Goal: Task Accomplishment & Management: Manage account settings

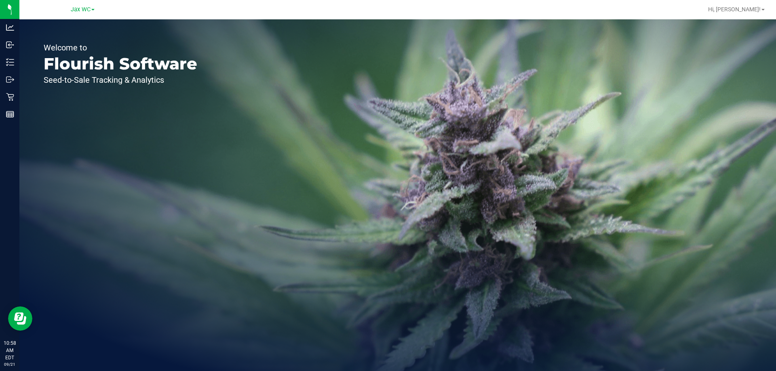
click at [92, 6] on link "Jax WC" at bounding box center [83, 9] width 24 height 8
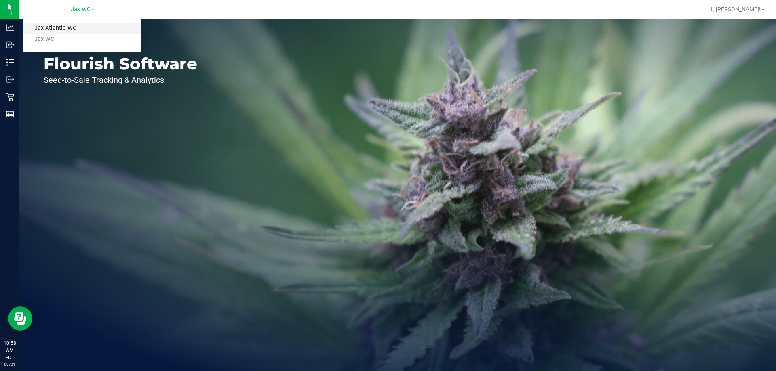
click at [90, 25] on link "Jax Atlantic WC" at bounding box center [82, 28] width 118 height 11
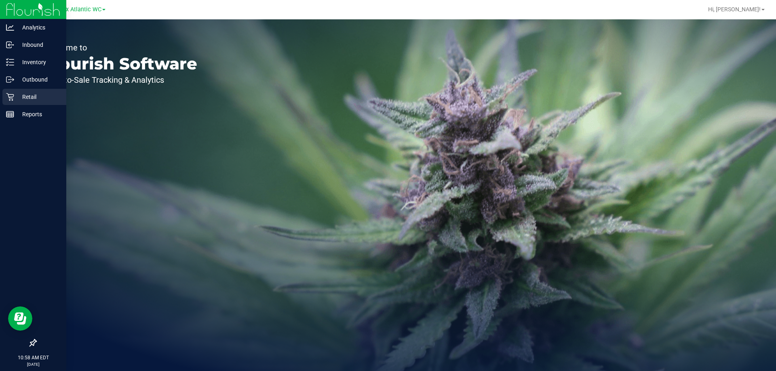
click at [21, 91] on div "Retail" at bounding box center [34, 97] width 64 height 16
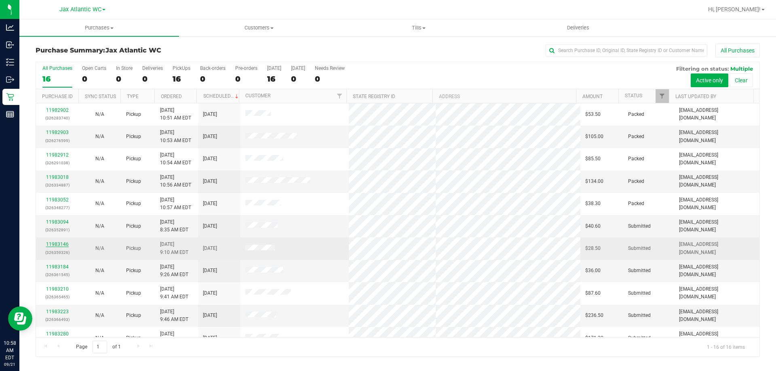
click at [63, 245] on link "11983146" at bounding box center [57, 245] width 23 height 6
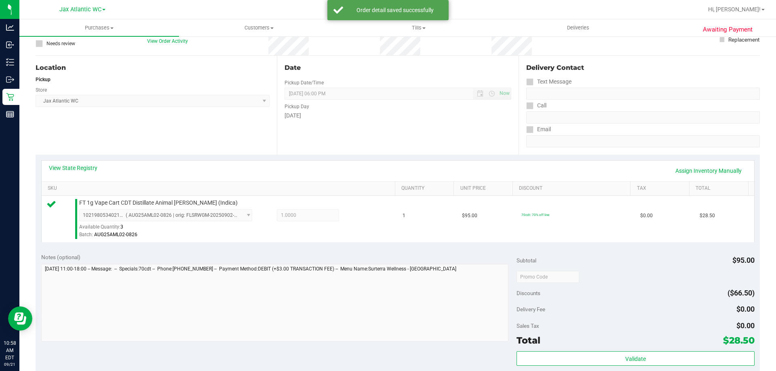
scroll to position [162, 0]
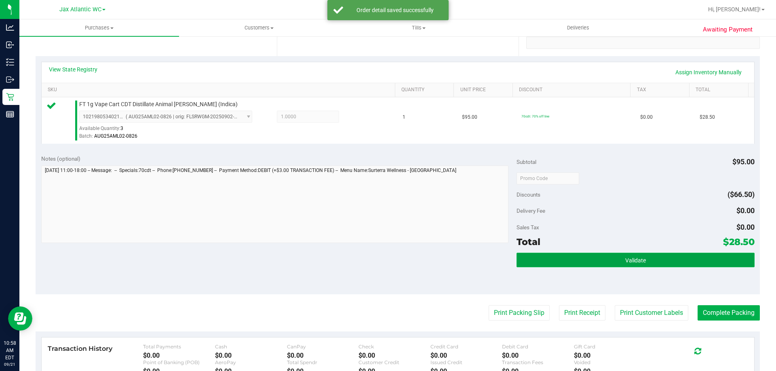
click at [590, 260] on button "Validate" at bounding box center [636, 260] width 238 height 15
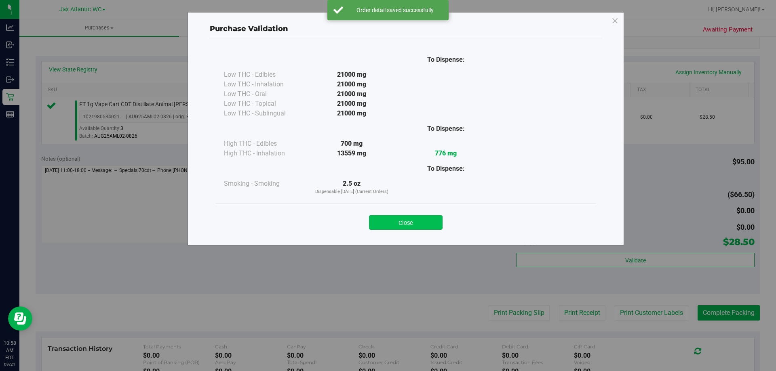
click at [412, 222] on button "Close" at bounding box center [406, 222] width 74 height 15
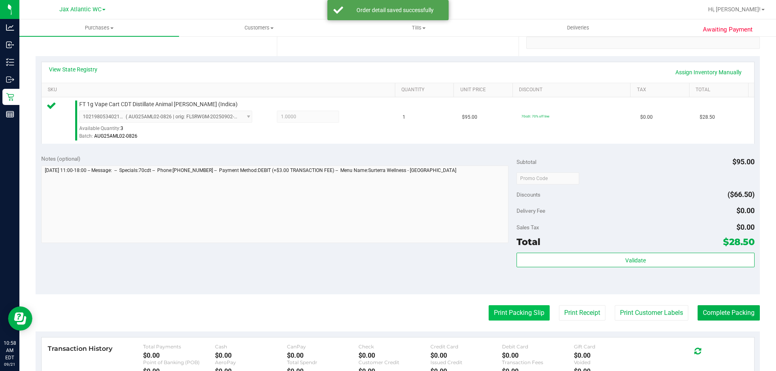
click at [510, 318] on button "Print Packing Slip" at bounding box center [519, 313] width 61 height 15
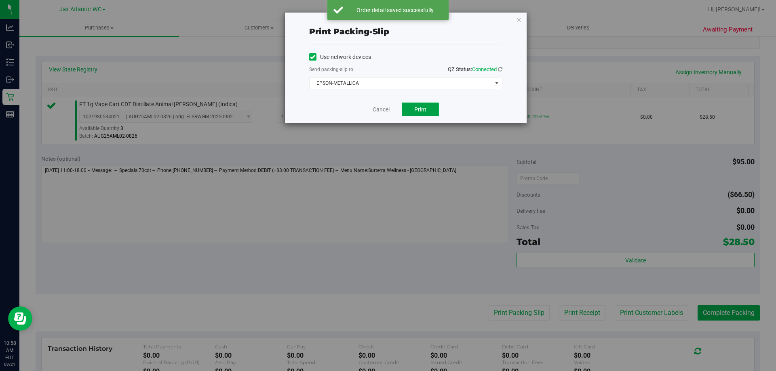
click at [428, 106] on button "Print" at bounding box center [420, 110] width 37 height 14
click at [386, 108] on link "Cancel" at bounding box center [381, 109] width 17 height 8
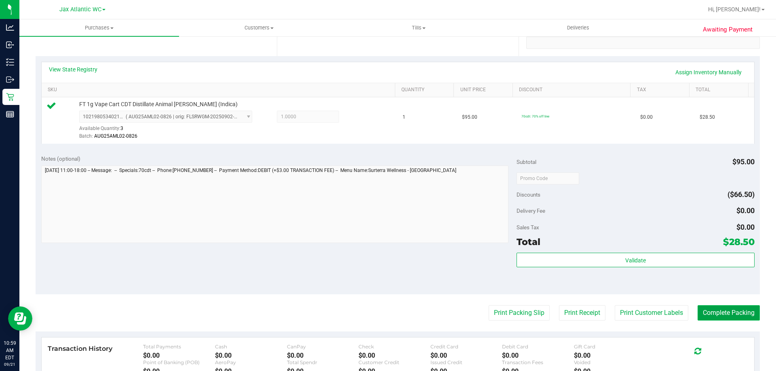
click at [702, 310] on button "Complete Packing" at bounding box center [729, 313] width 62 height 15
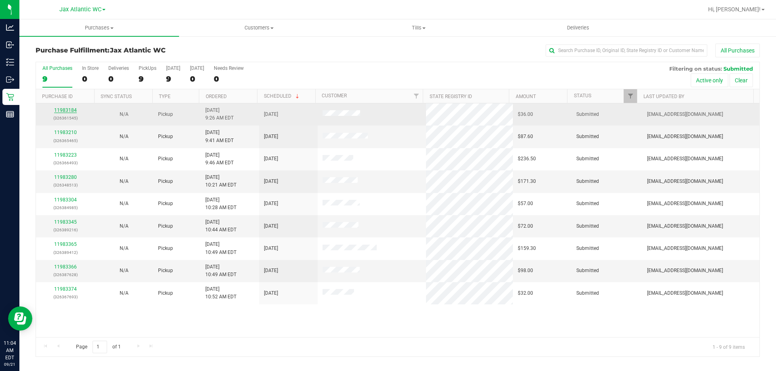
click at [71, 110] on link "11983184" at bounding box center [65, 111] width 23 height 6
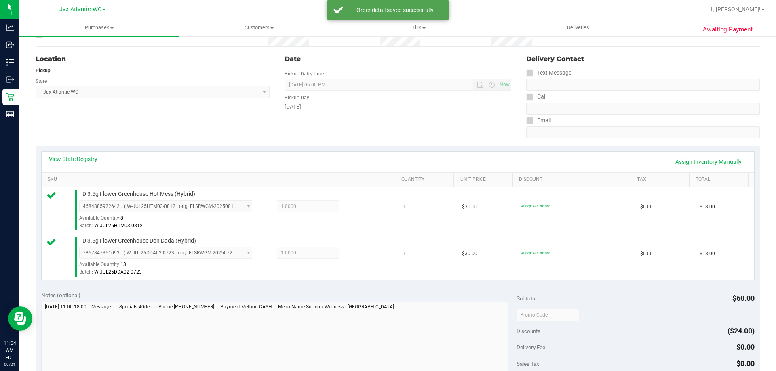
scroll to position [243, 0]
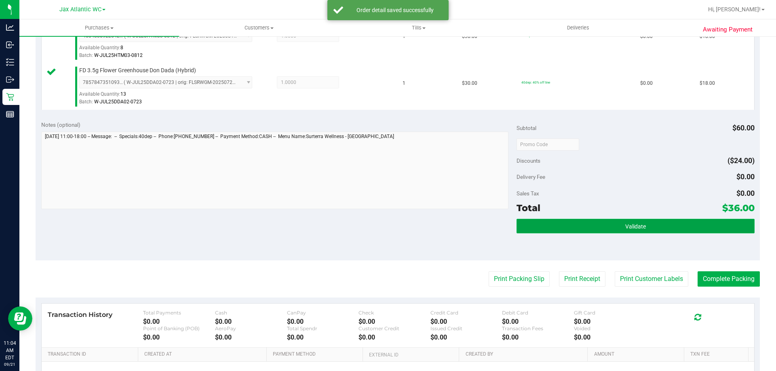
click at [628, 230] on button "Validate" at bounding box center [636, 226] width 238 height 15
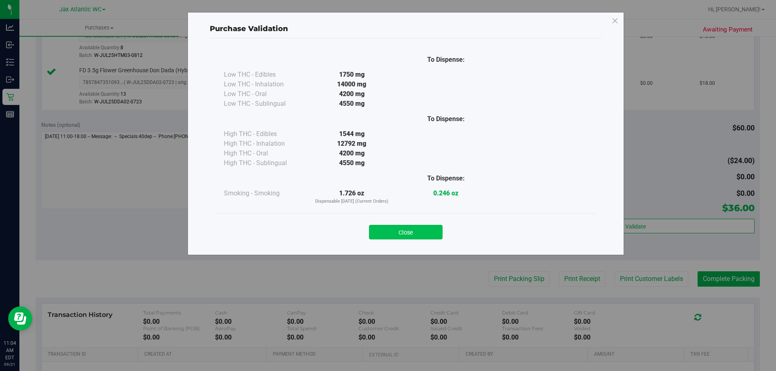
click at [424, 233] on button "Close" at bounding box center [406, 232] width 74 height 15
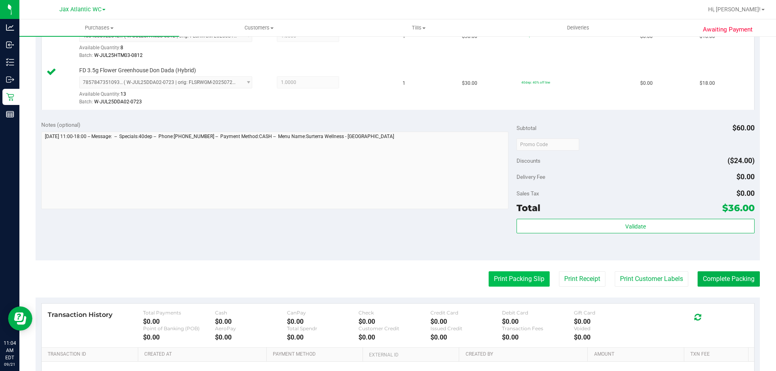
click at [515, 283] on button "Print Packing Slip" at bounding box center [519, 279] width 61 height 15
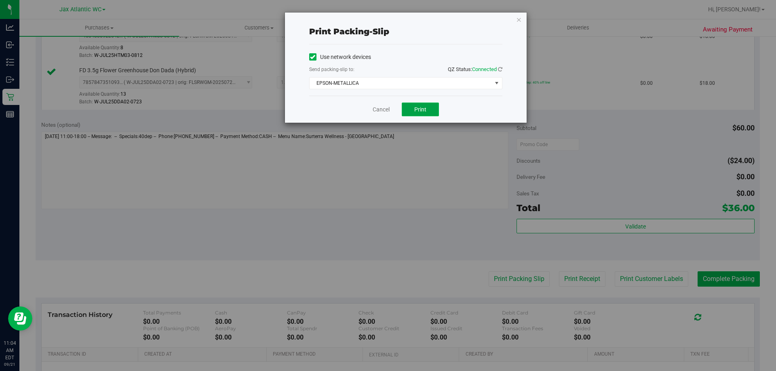
click at [417, 111] on span "Print" at bounding box center [420, 109] width 12 height 6
click at [378, 113] on link "Cancel" at bounding box center [381, 109] width 17 height 8
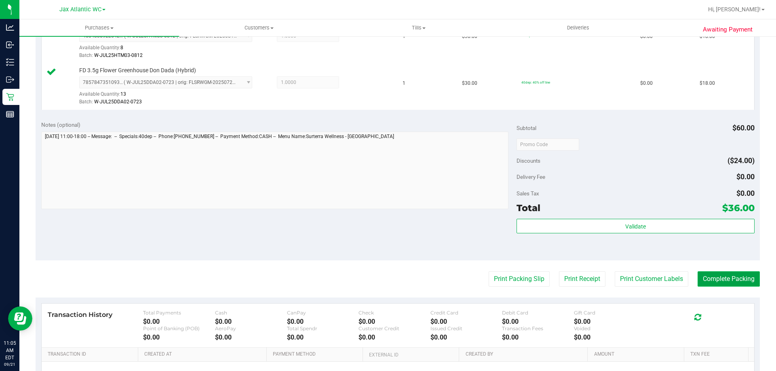
click at [729, 279] on button "Complete Packing" at bounding box center [729, 279] width 62 height 15
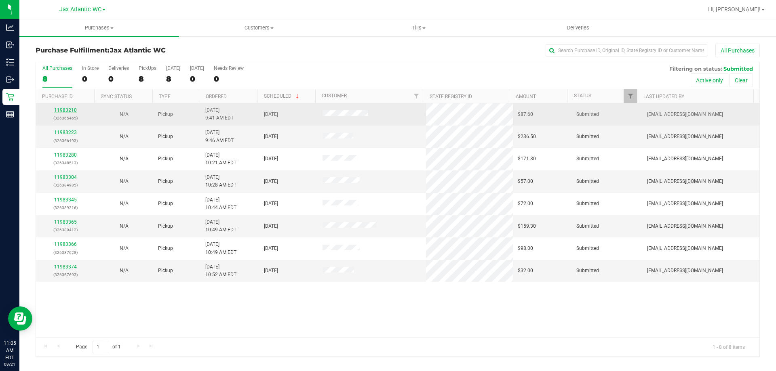
click at [67, 111] on link "11983210" at bounding box center [65, 111] width 23 height 6
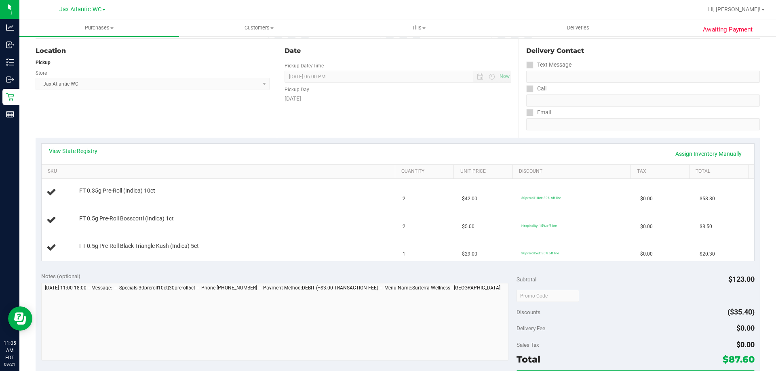
scroll to position [81, 0]
click at [89, 149] on link "View State Registry" at bounding box center [73, 150] width 49 height 8
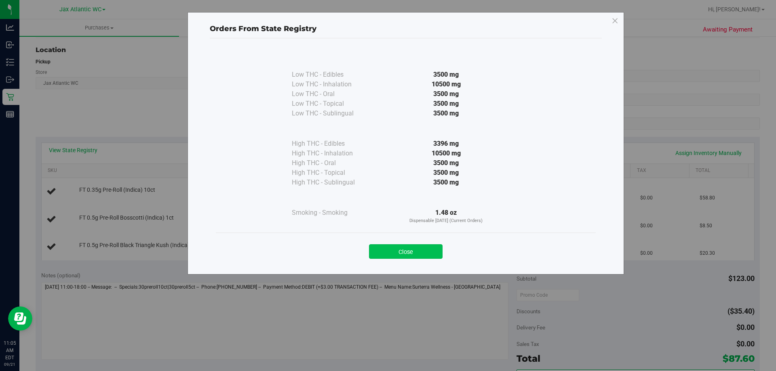
click at [408, 251] on button "Close" at bounding box center [406, 252] width 74 height 15
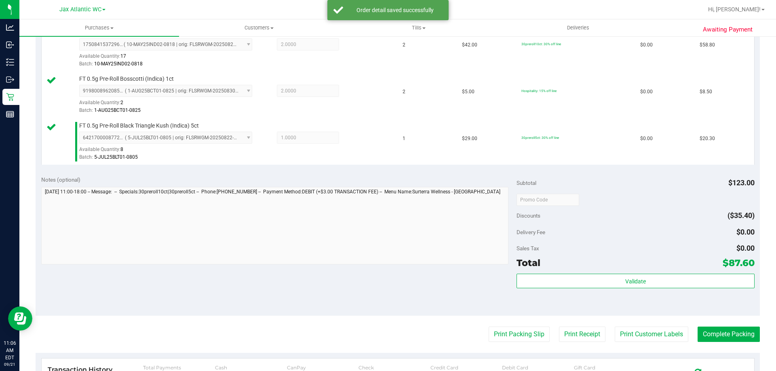
scroll to position [323, 0]
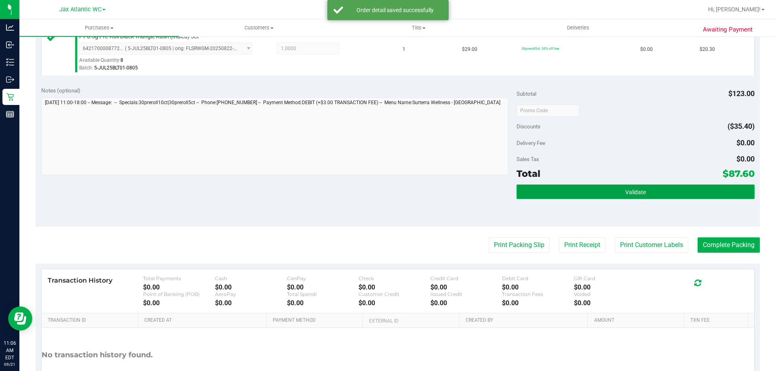
click at [590, 190] on button "Validate" at bounding box center [636, 192] width 238 height 15
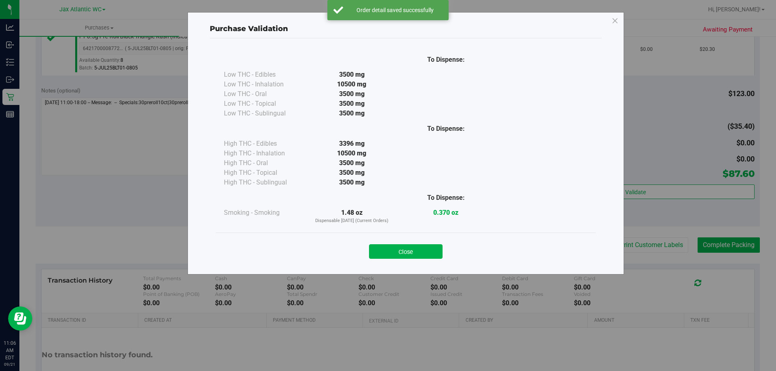
click at [394, 259] on div "Close" at bounding box center [406, 249] width 380 height 33
click at [410, 252] on button "Close" at bounding box center [406, 252] width 74 height 15
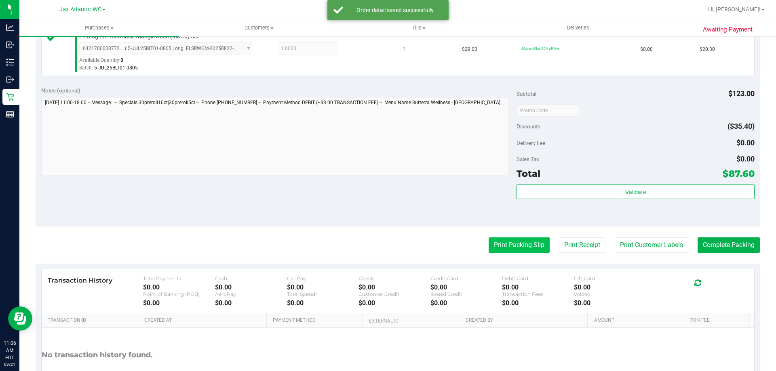
click at [518, 251] on button "Print Packing Slip" at bounding box center [519, 245] width 61 height 15
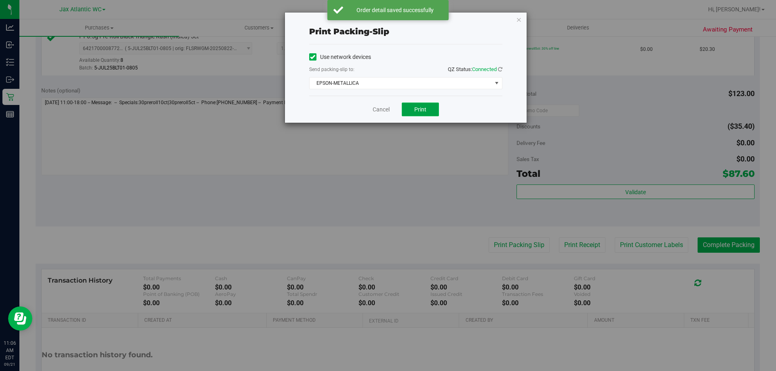
click at [424, 110] on span "Print" at bounding box center [420, 109] width 12 height 6
click at [377, 106] on link "Cancel" at bounding box center [381, 109] width 17 height 8
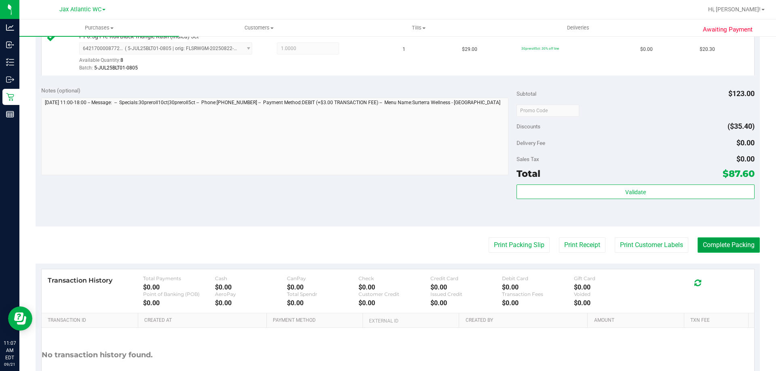
click at [706, 247] on button "Complete Packing" at bounding box center [729, 245] width 62 height 15
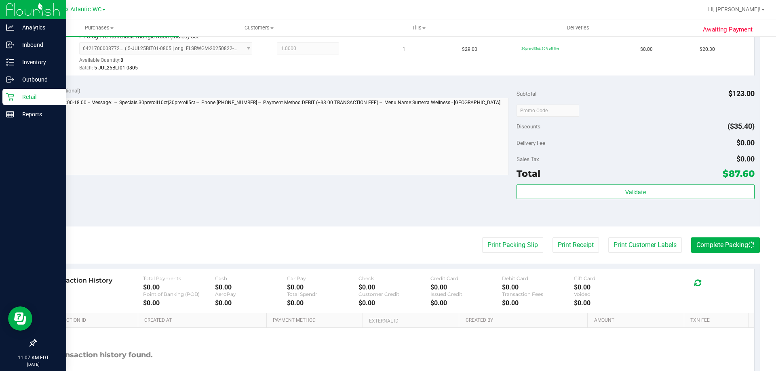
click at [23, 99] on p "Retail" at bounding box center [38, 97] width 49 height 10
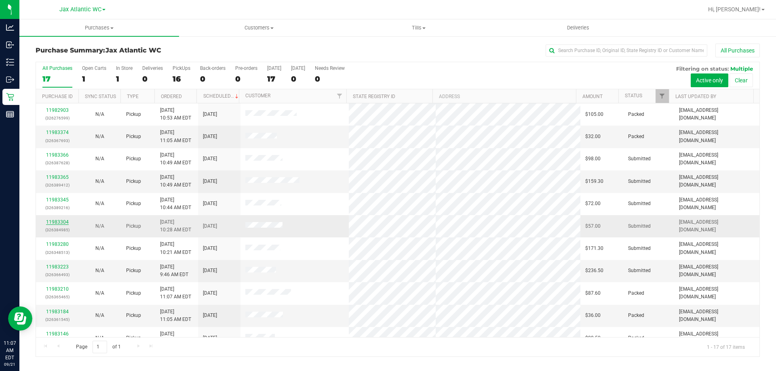
click at [54, 221] on link "11983304" at bounding box center [57, 222] width 23 height 6
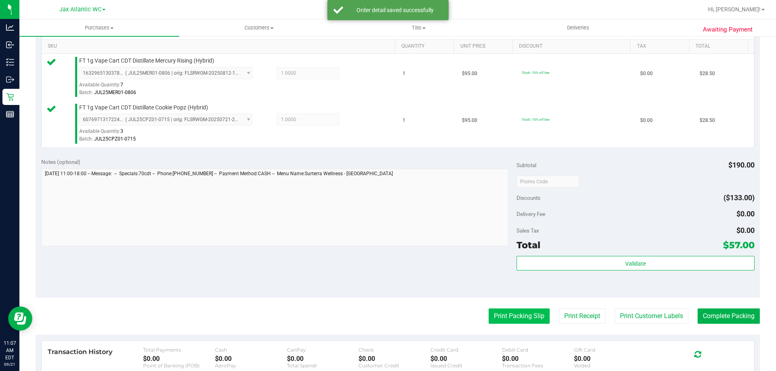
scroll to position [283, 0]
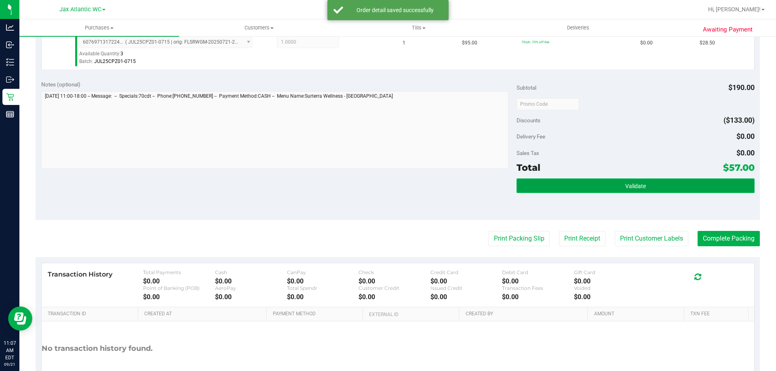
click at [620, 187] on button "Validate" at bounding box center [636, 186] width 238 height 15
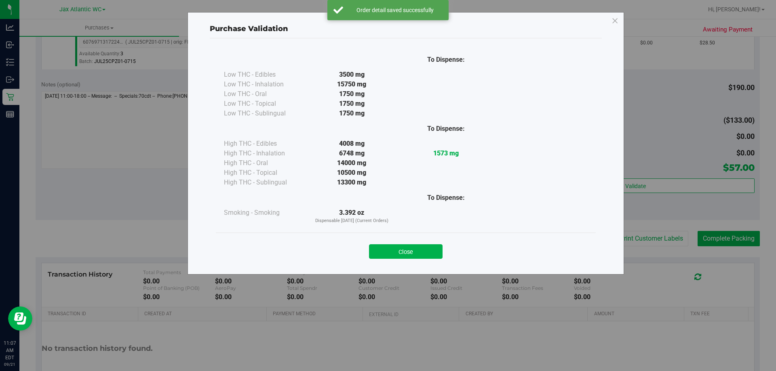
drag, startPoint x: 414, startPoint y: 250, endPoint x: 603, endPoint y: 245, distance: 188.8
click at [417, 249] on button "Close" at bounding box center [406, 252] width 74 height 15
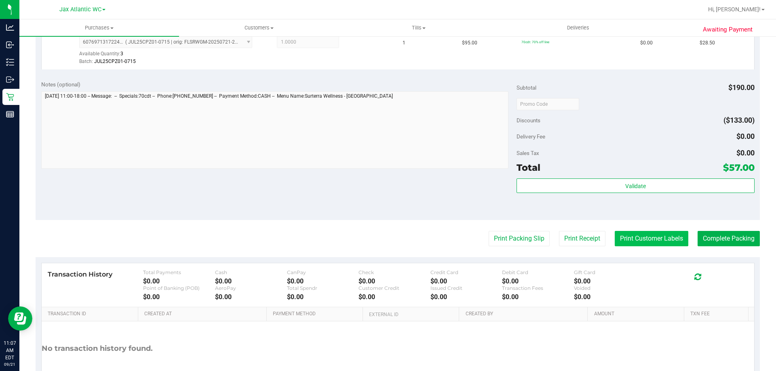
click at [625, 240] on button "Print Customer Labels" at bounding box center [652, 238] width 74 height 15
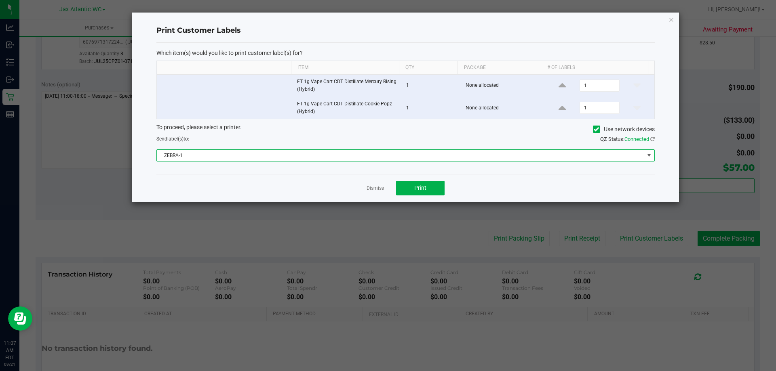
click at [338, 158] on span "ZEBRA-1" at bounding box center [400, 155] width 487 height 11
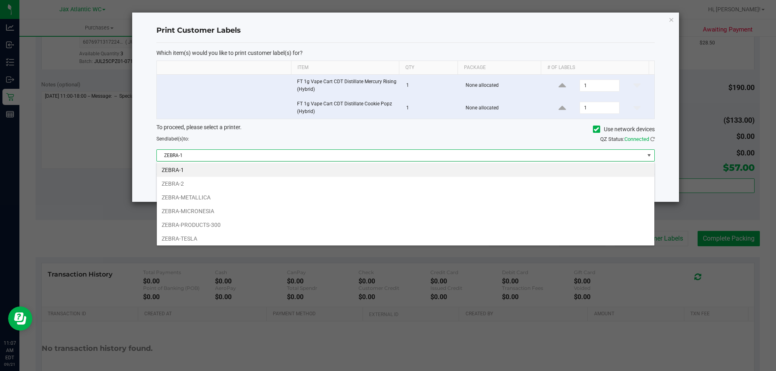
scroll to position [12, 498]
click at [230, 193] on li "ZEBRA-METALLICA" at bounding box center [406, 198] width 498 height 14
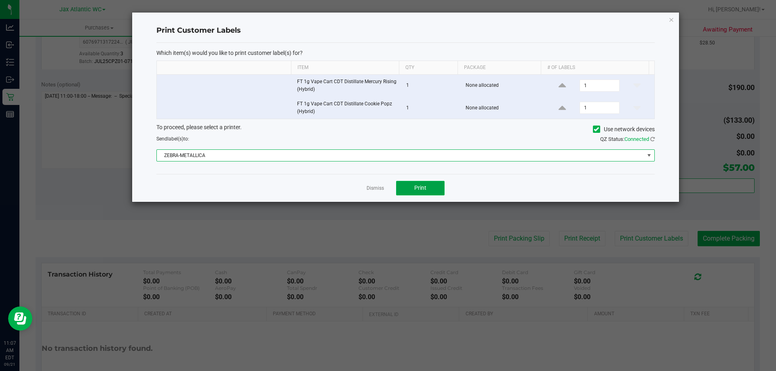
click at [407, 186] on button "Print" at bounding box center [420, 188] width 49 height 15
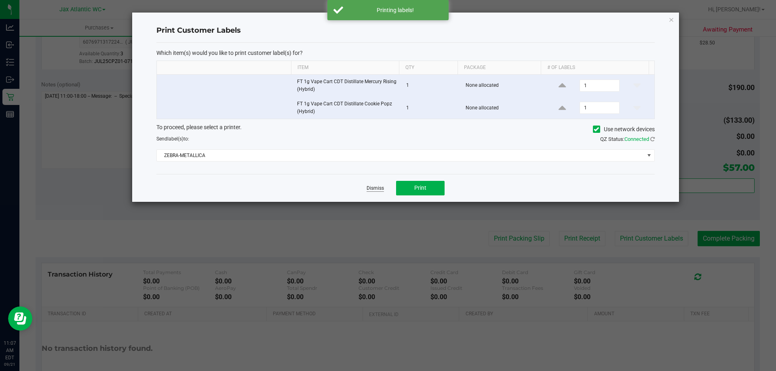
click at [372, 189] on link "Dismiss" at bounding box center [375, 188] width 17 height 7
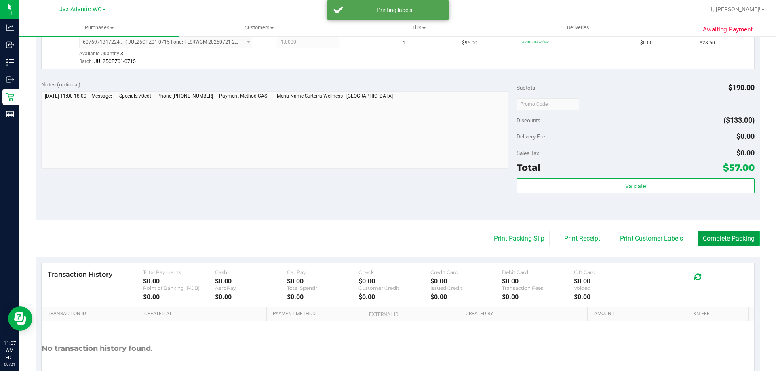
click at [733, 244] on button "Complete Packing" at bounding box center [729, 238] width 62 height 15
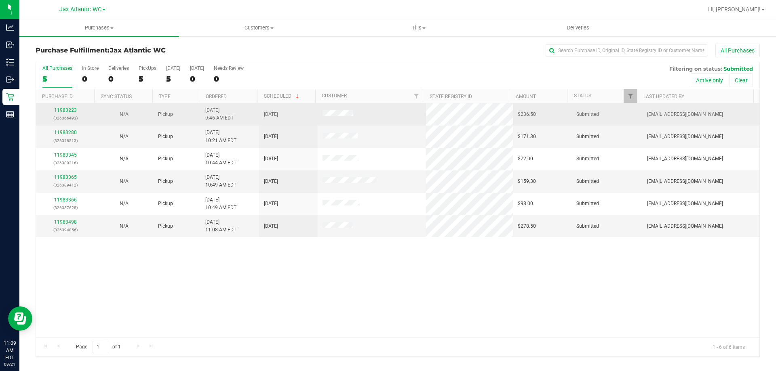
click at [70, 105] on td "11983223 (326366493)" at bounding box center [65, 114] width 59 height 22
click at [73, 110] on link "11983223" at bounding box center [65, 111] width 23 height 6
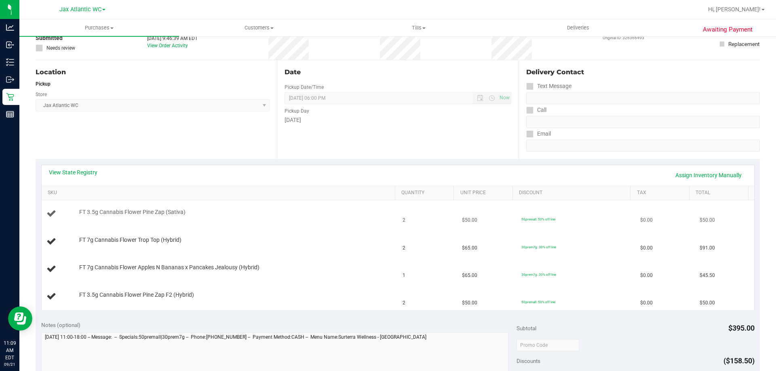
scroll to position [81, 0]
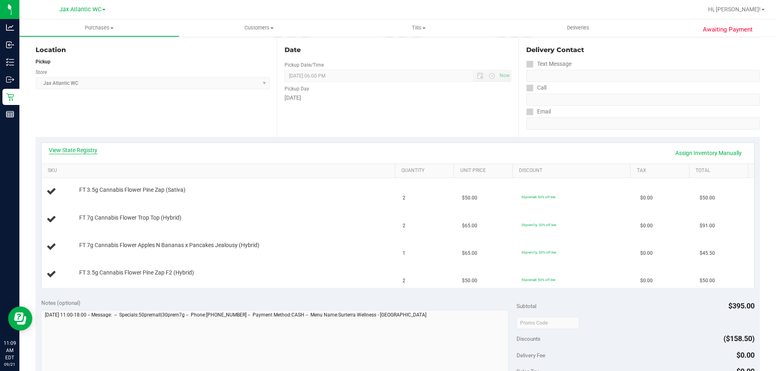
click at [77, 148] on link "View State Registry" at bounding box center [73, 150] width 49 height 8
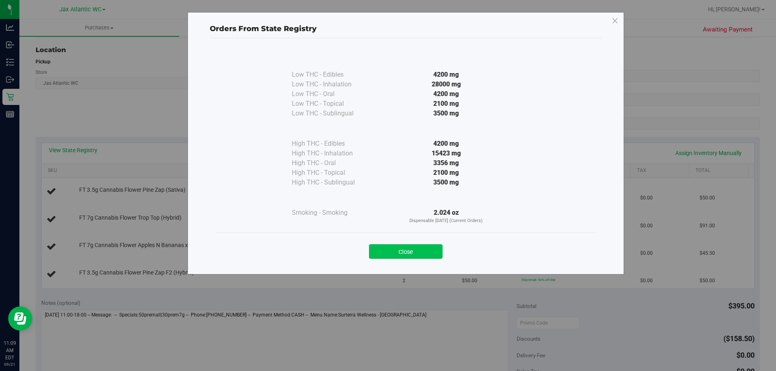
click at [427, 248] on button "Close" at bounding box center [406, 252] width 74 height 15
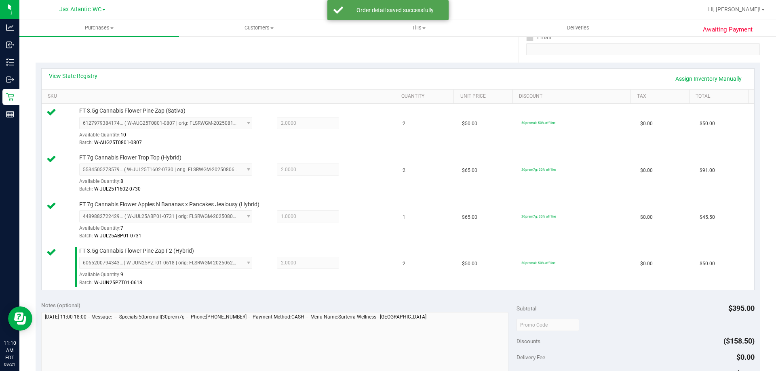
scroll to position [283, 0]
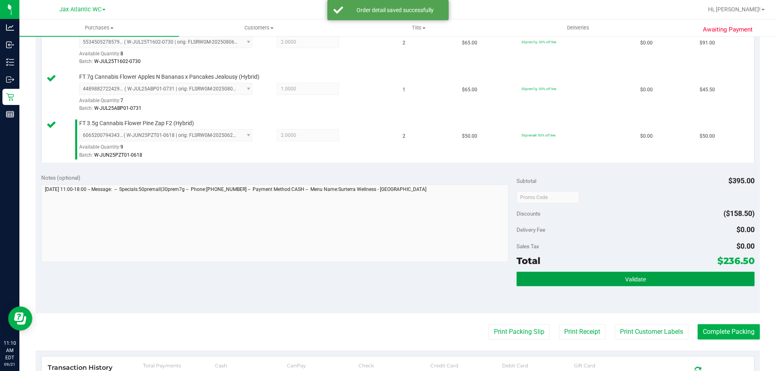
click at [602, 275] on button "Validate" at bounding box center [636, 279] width 238 height 15
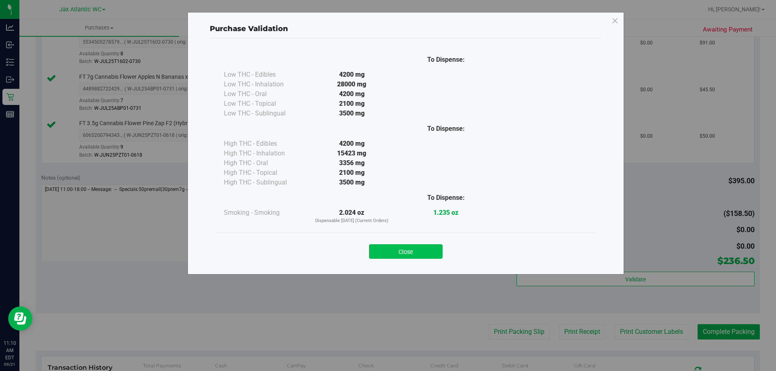
click at [428, 255] on button "Close" at bounding box center [406, 252] width 74 height 15
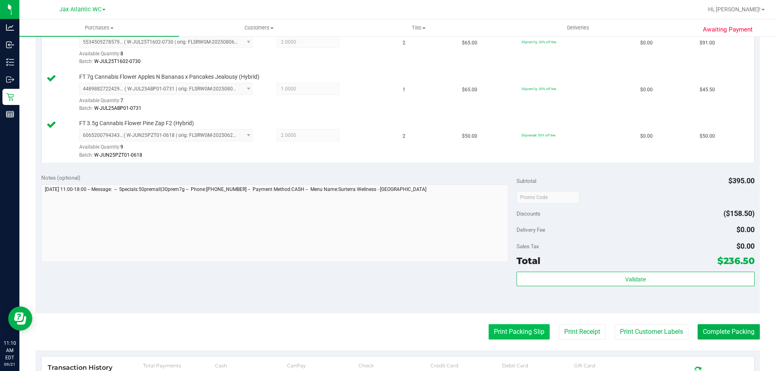
click at [513, 336] on button "Print Packing Slip" at bounding box center [519, 332] width 61 height 15
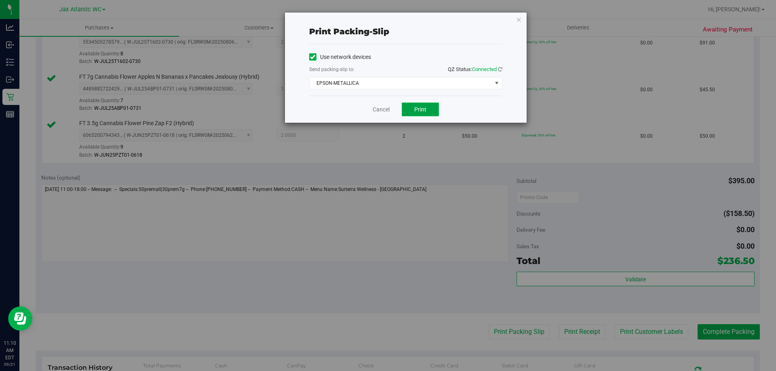
click at [419, 111] on span "Print" at bounding box center [420, 109] width 12 height 6
click at [387, 108] on link "Cancel" at bounding box center [381, 109] width 17 height 8
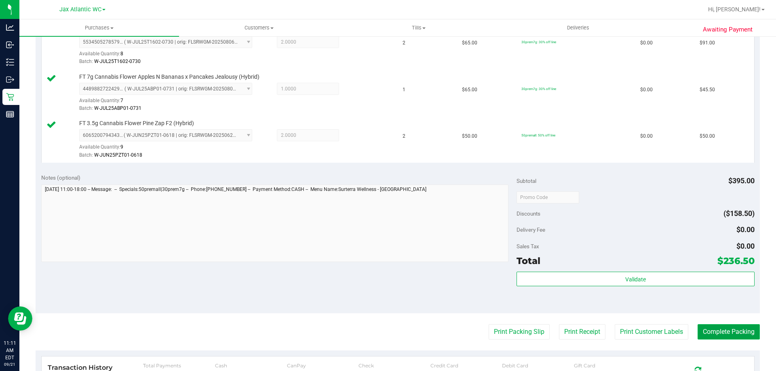
click at [733, 333] on button "Complete Packing" at bounding box center [729, 332] width 62 height 15
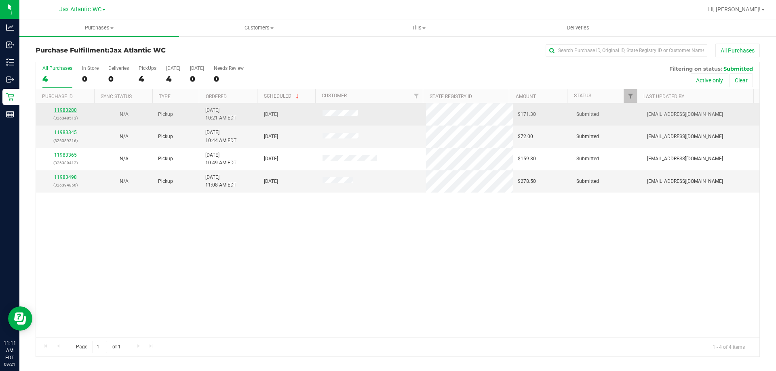
click at [69, 110] on link "11983280" at bounding box center [65, 111] width 23 height 6
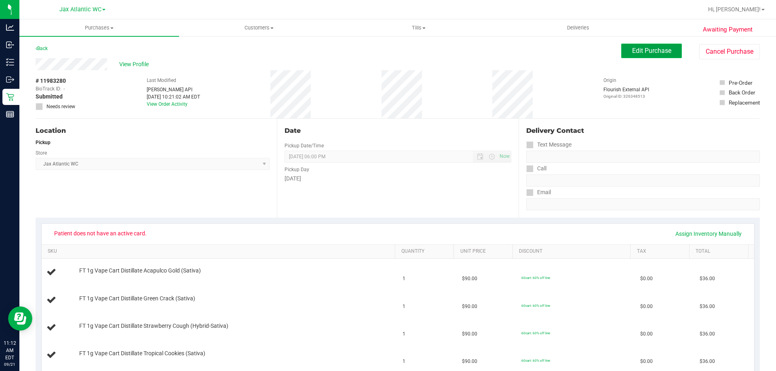
click at [654, 47] on span "Edit Purchase" at bounding box center [651, 51] width 39 height 8
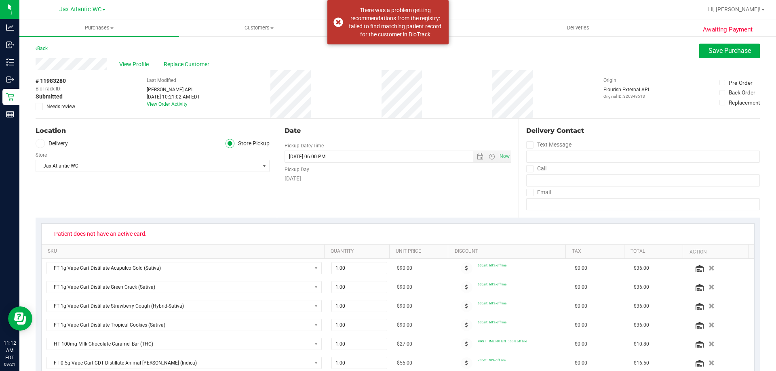
click at [728, 58] on div "View Profile Replace Customer" at bounding box center [398, 64] width 724 height 12
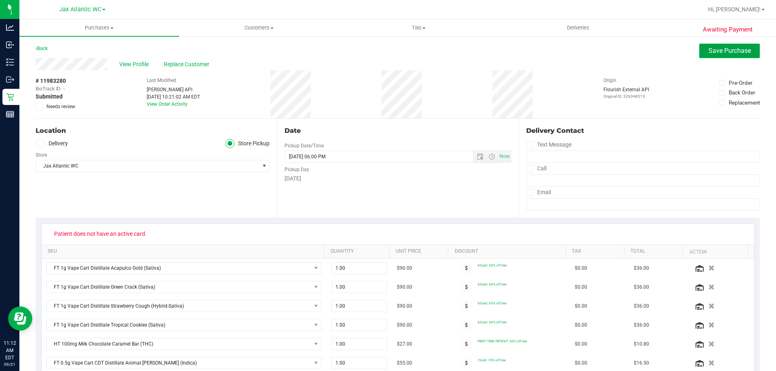
click at [717, 54] on span "Save Purchase" at bounding box center [730, 51] width 42 height 8
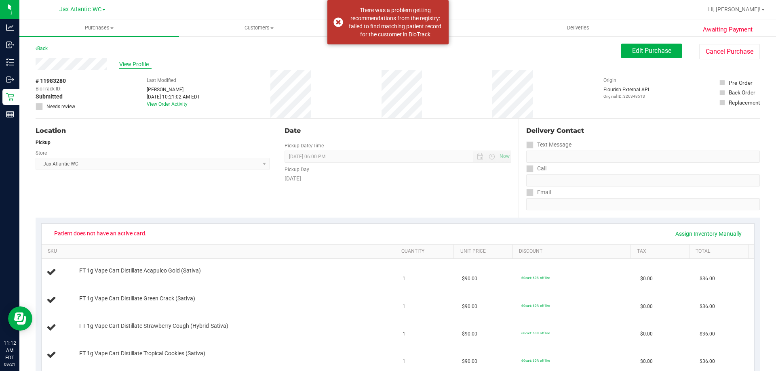
click at [129, 64] on span "View Profile" at bounding box center [135, 64] width 32 height 8
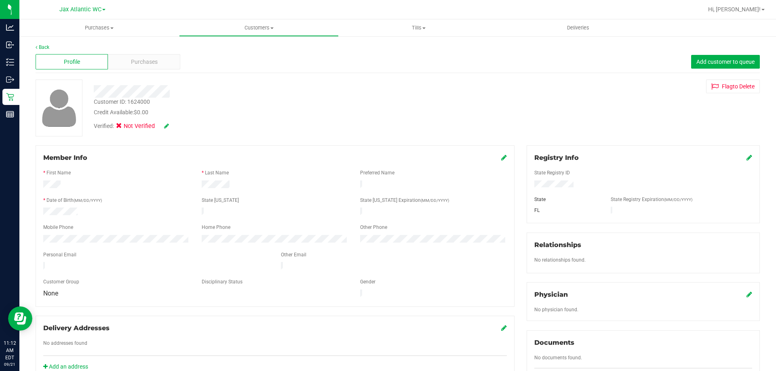
click at [501, 158] on icon at bounding box center [504, 157] width 6 height 6
click at [167, 129] on icon at bounding box center [166, 126] width 5 height 6
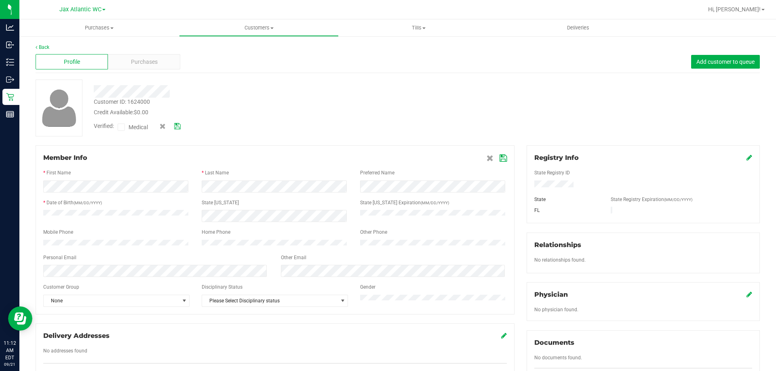
click at [122, 127] on icon at bounding box center [121, 127] width 5 height 0
click at [0, 0] on input "Medical" at bounding box center [0, 0] width 0 height 0
click at [178, 125] on icon at bounding box center [177, 127] width 6 height 6
click at [502, 157] on icon at bounding box center [503, 158] width 7 height 6
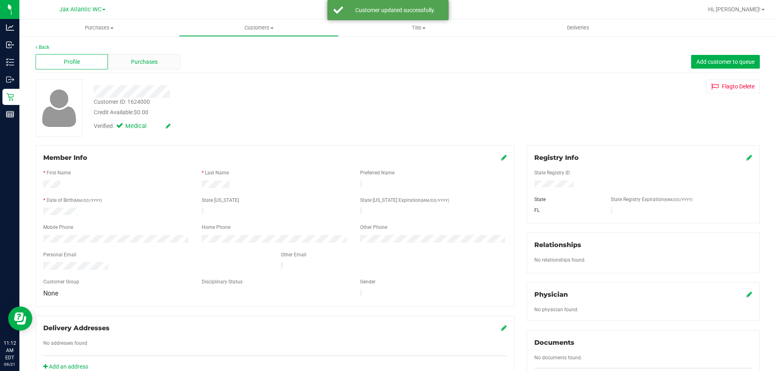
click at [152, 63] on span "Purchases" at bounding box center [144, 62] width 27 height 8
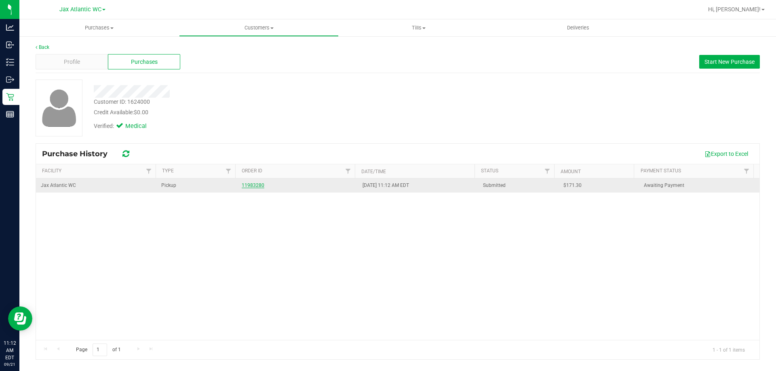
click at [256, 185] on link "11983280" at bounding box center [253, 186] width 23 height 6
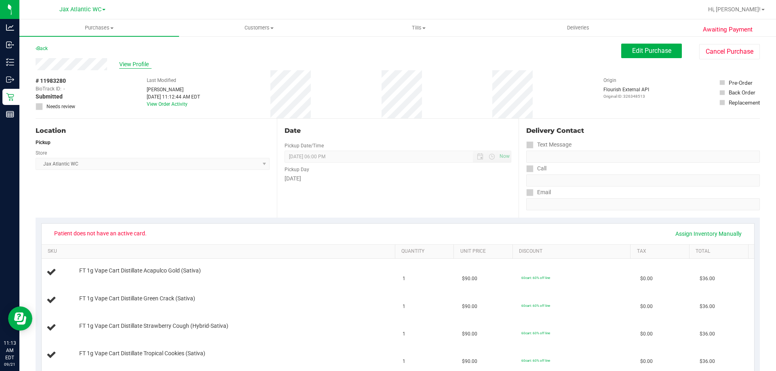
click at [128, 63] on span "View Profile" at bounding box center [135, 64] width 32 height 8
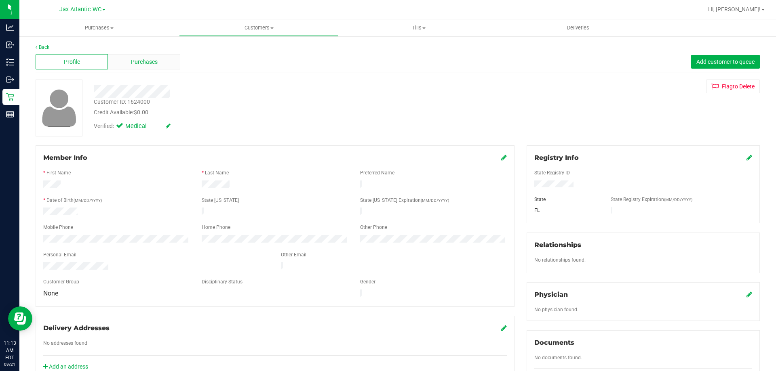
click at [141, 67] on div "Purchases" at bounding box center [144, 61] width 72 height 15
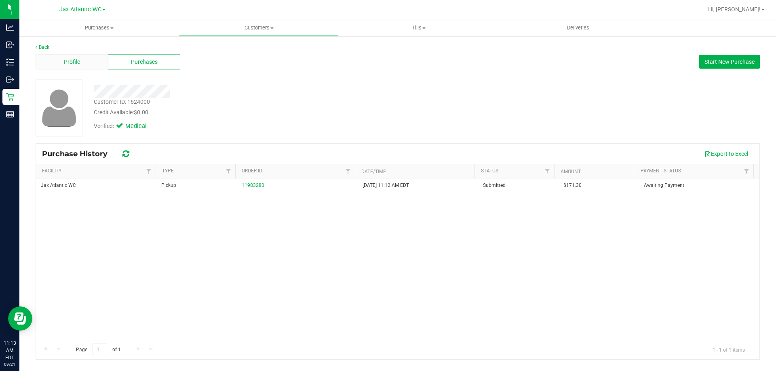
click at [80, 63] on div "Profile" at bounding box center [72, 61] width 72 height 15
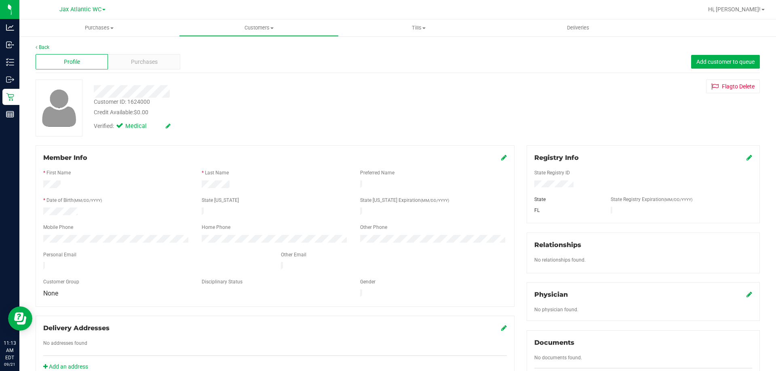
click at [747, 158] on icon at bounding box center [750, 157] width 6 height 6
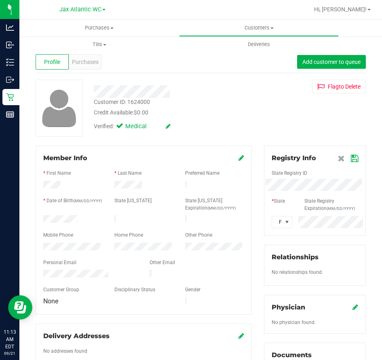
click at [351, 159] on icon at bounding box center [354, 158] width 7 height 6
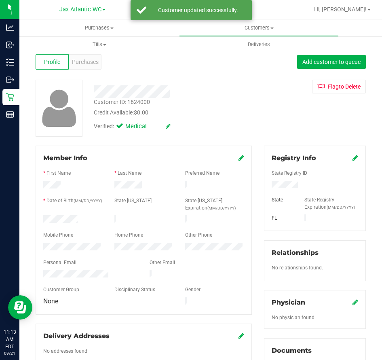
click at [238, 156] on icon at bounding box center [241, 157] width 6 height 6
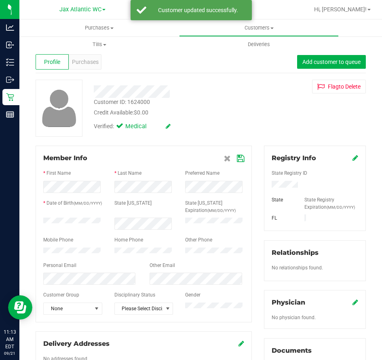
click at [237, 162] on icon at bounding box center [240, 158] width 7 height 6
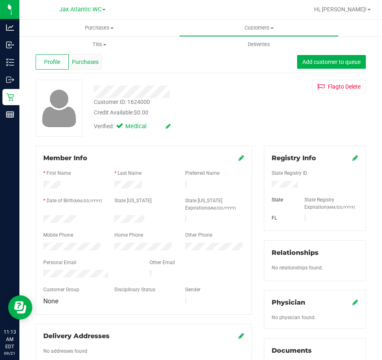
click at [84, 61] on span "Purchases" at bounding box center [85, 62] width 27 height 8
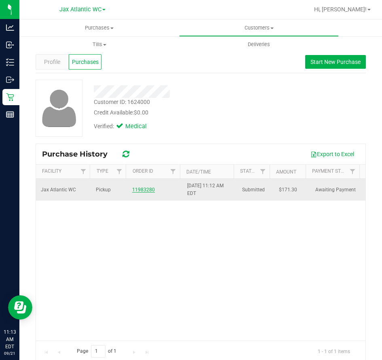
click at [147, 188] on link "11983280" at bounding box center [143, 190] width 23 height 6
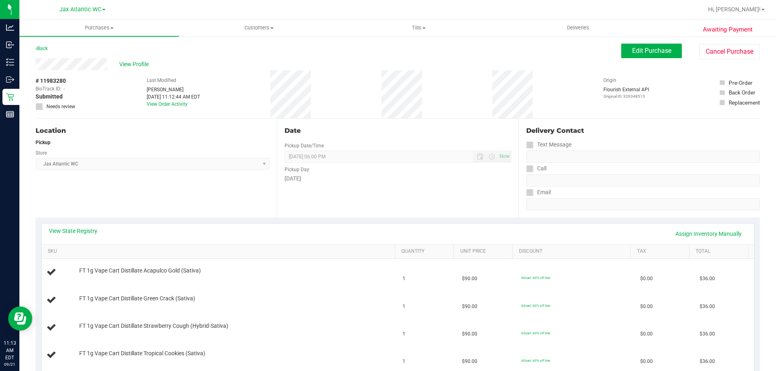
scroll to position [121, 0]
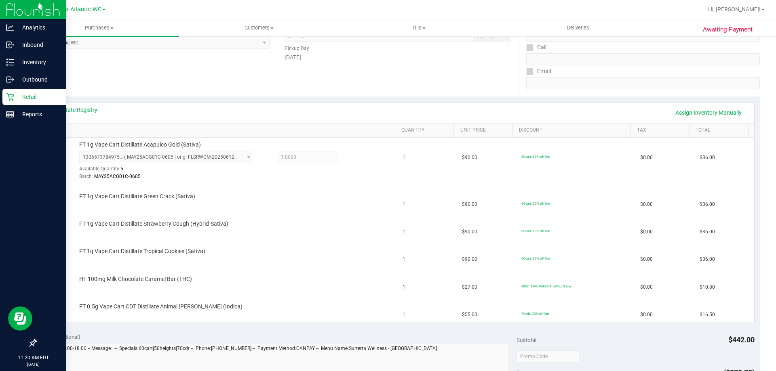
click at [21, 98] on p "Retail" at bounding box center [38, 97] width 49 height 10
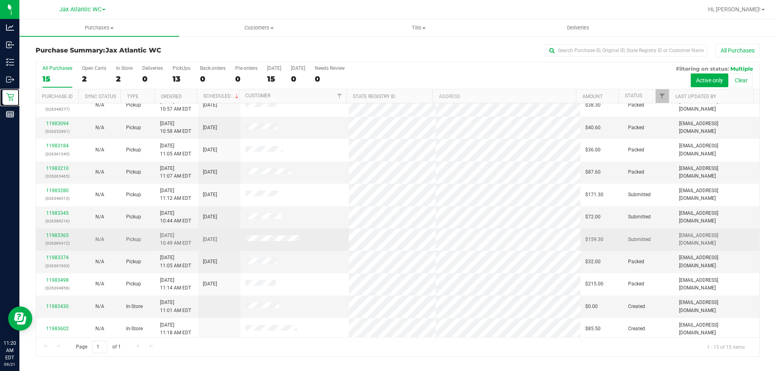
scroll to position [101, 0]
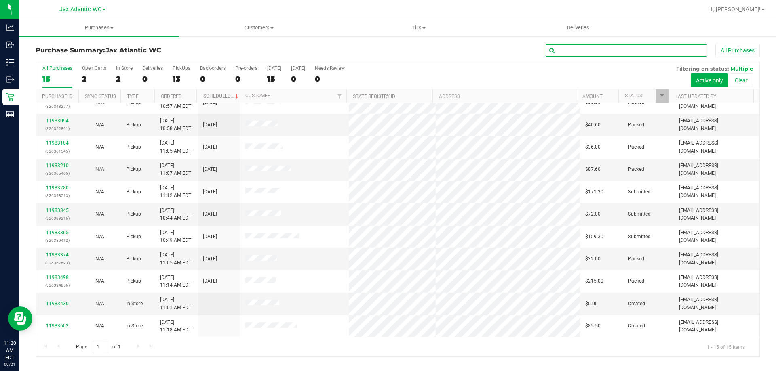
click at [581, 55] on input "text" at bounding box center [627, 50] width 162 height 12
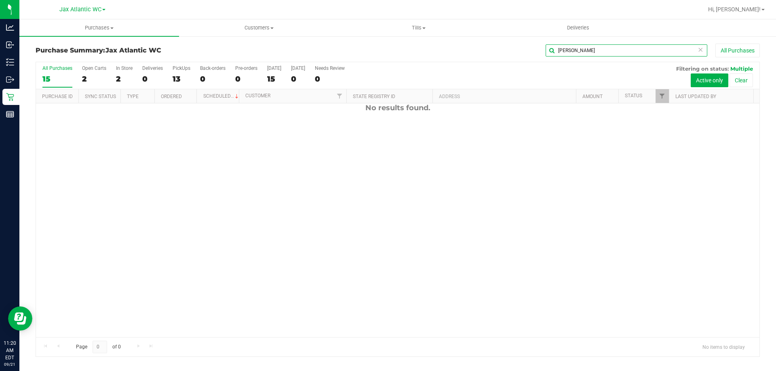
scroll to position [0, 0]
type input "[PERSON_NAME]"
click at [254, 25] on span "Customers" at bounding box center [258, 27] width 159 height 7
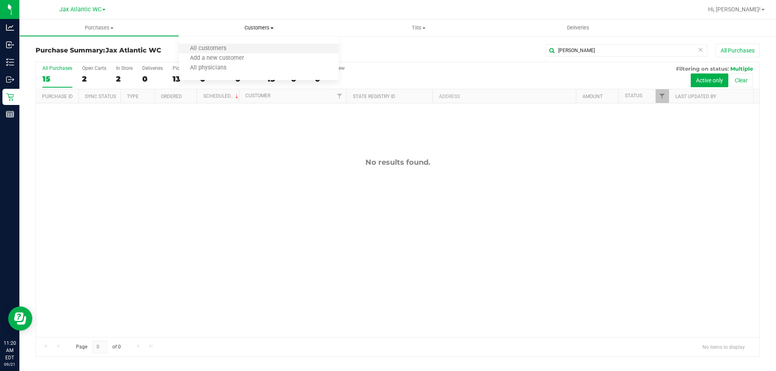
click at [240, 46] on li "All customers" at bounding box center [259, 49] width 160 height 10
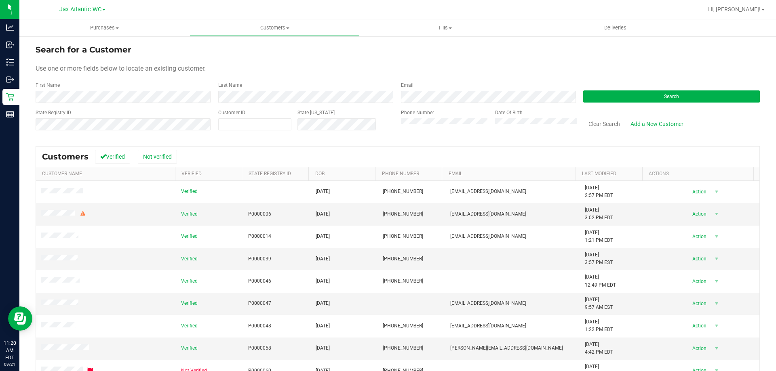
click at [154, 103] on form "Search for a Customer Use one or more fields below to locate an existing custom…" at bounding box center [398, 91] width 724 height 94
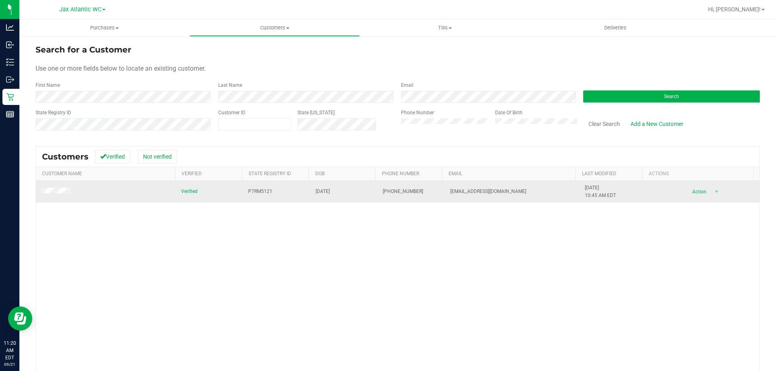
click at [66, 188] on span at bounding box center [57, 192] width 33 height 8
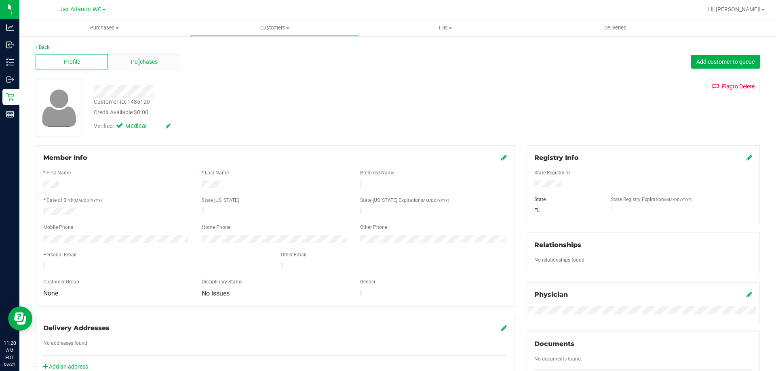
click at [138, 60] on span "Purchases" at bounding box center [144, 62] width 27 height 8
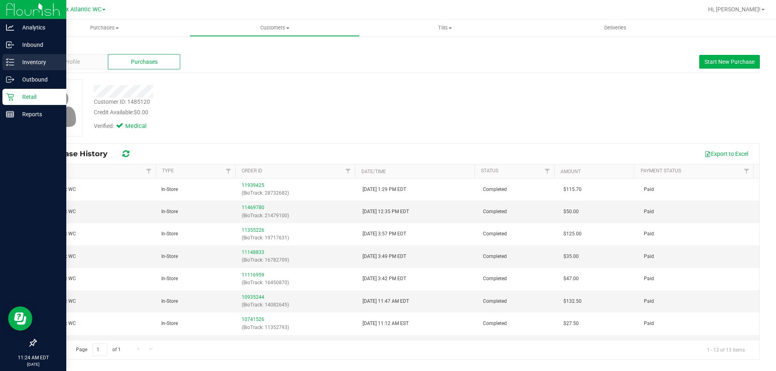
click at [19, 66] on p "Inventory" at bounding box center [38, 62] width 49 height 10
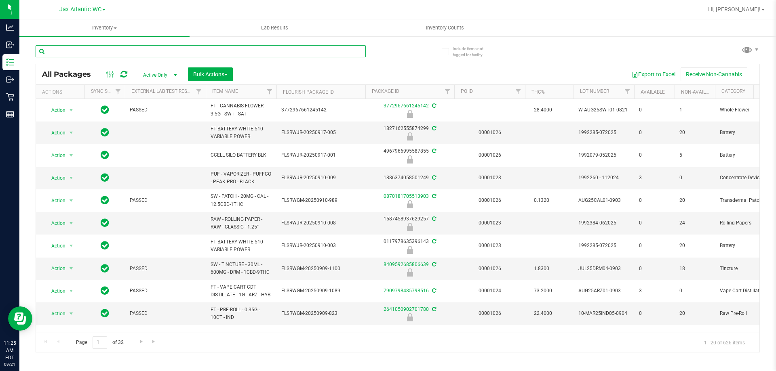
click at [85, 51] on input "text" at bounding box center [201, 51] width 330 height 12
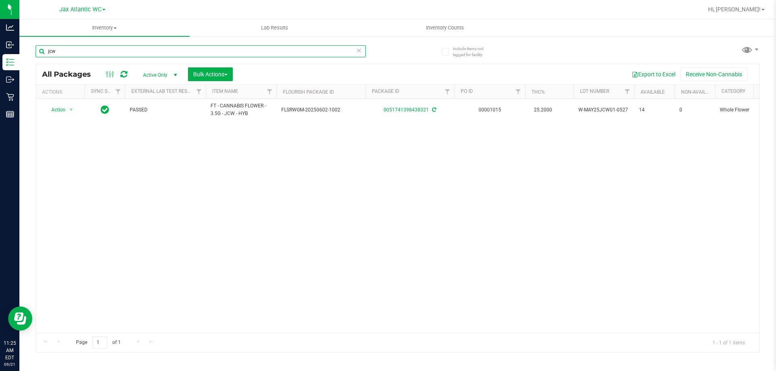
type input "jcw"
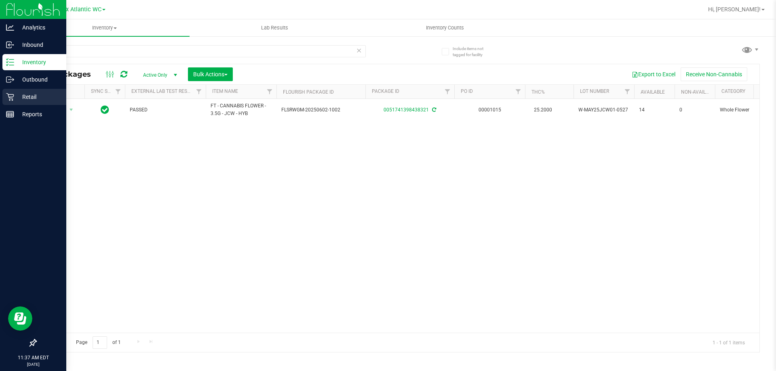
click at [15, 93] on p "Retail" at bounding box center [38, 97] width 49 height 10
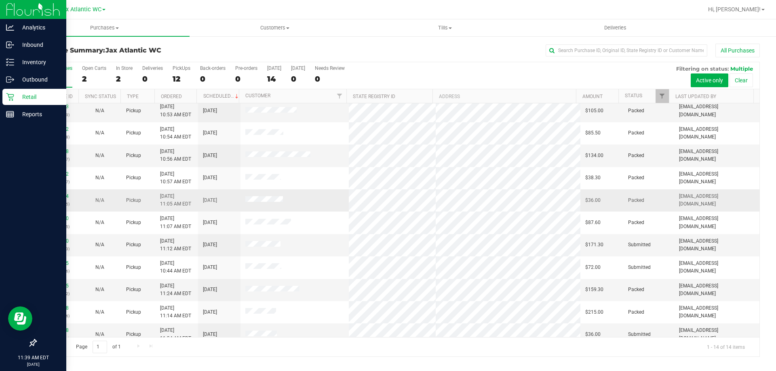
scroll to position [79, 0]
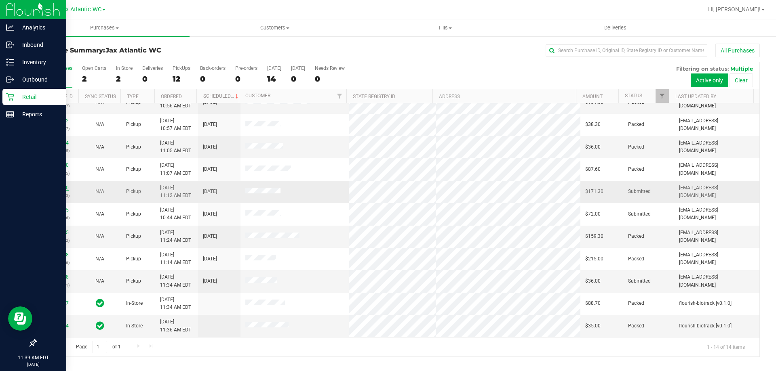
click at [61, 188] on link "11983280" at bounding box center [57, 188] width 23 height 6
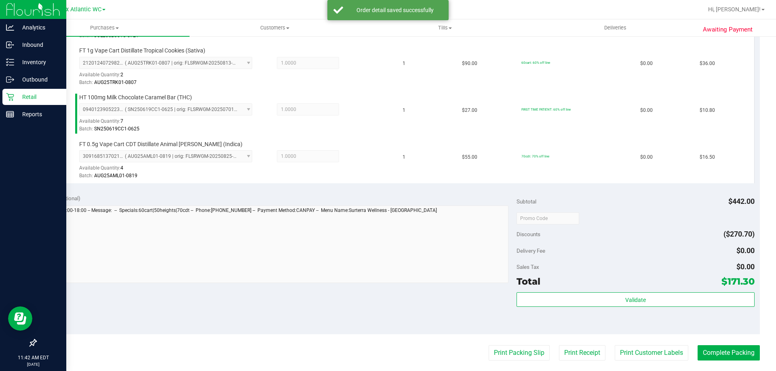
scroll to position [364, 0]
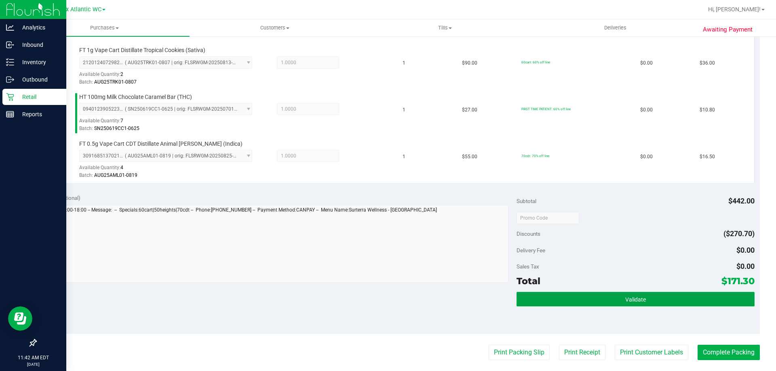
click at [603, 304] on button "Validate" at bounding box center [636, 299] width 238 height 15
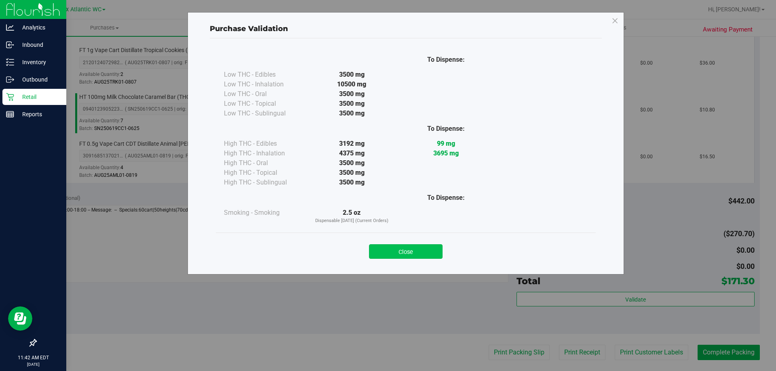
click at [397, 252] on button "Close" at bounding box center [406, 252] width 74 height 15
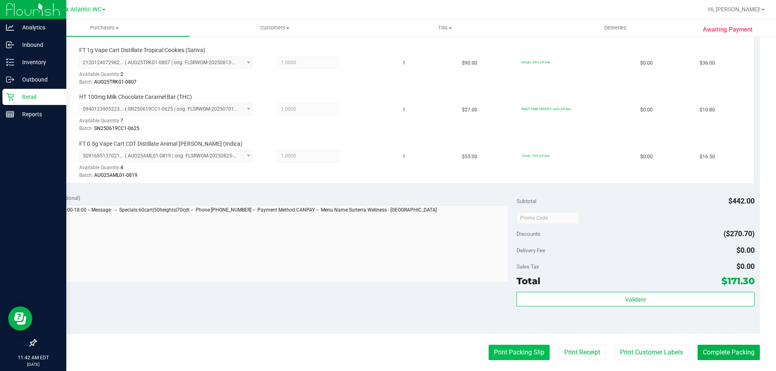
click at [524, 353] on button "Print Packing Slip" at bounding box center [519, 352] width 61 height 15
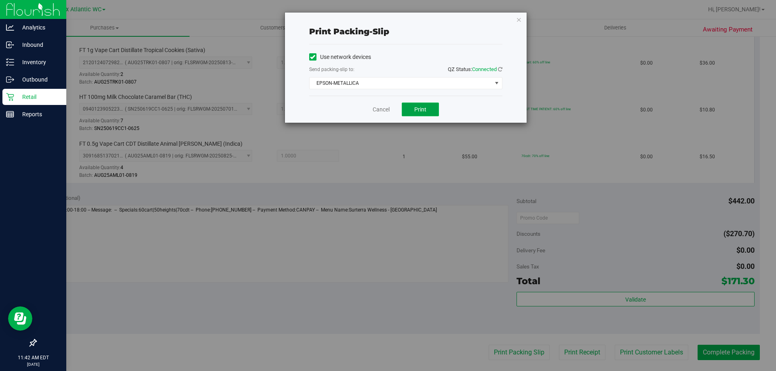
click at [413, 106] on button "Print" at bounding box center [420, 110] width 37 height 14
click at [373, 107] on link "Cancel" at bounding box center [381, 109] width 17 height 8
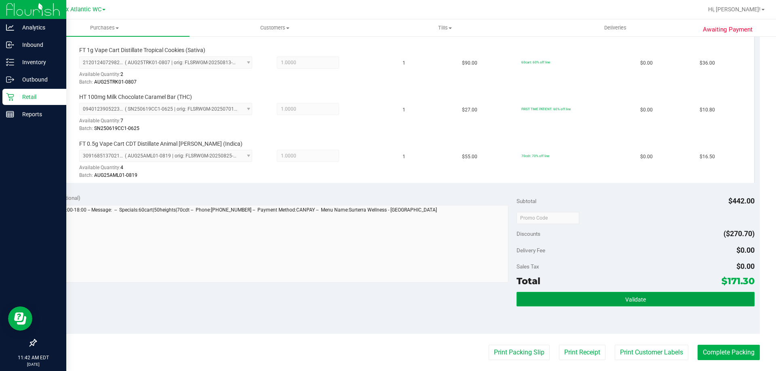
click at [670, 297] on button "Validate" at bounding box center [636, 299] width 238 height 15
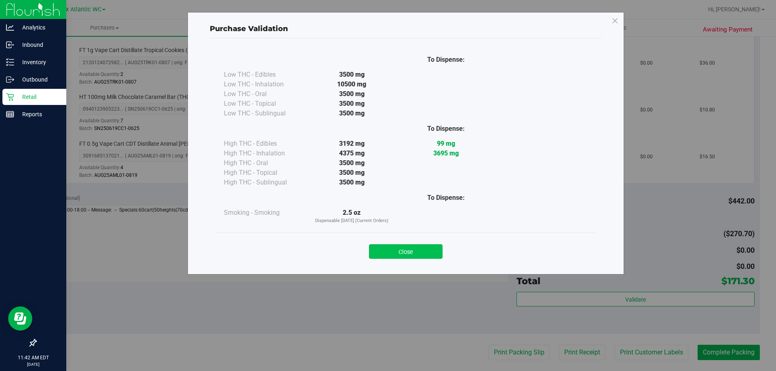
click at [413, 248] on button "Close" at bounding box center [406, 252] width 74 height 15
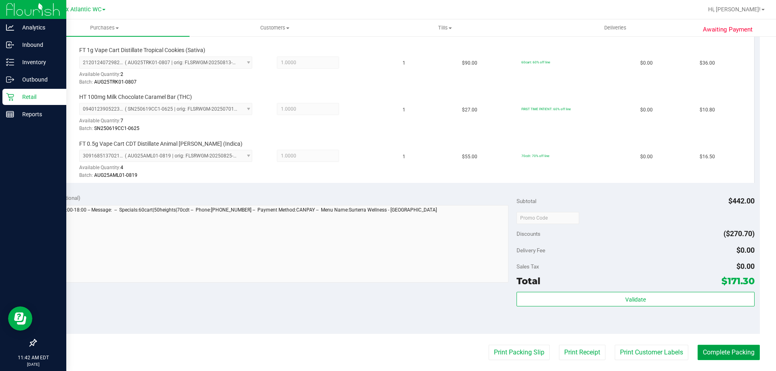
click at [711, 350] on button "Complete Packing" at bounding box center [729, 352] width 62 height 15
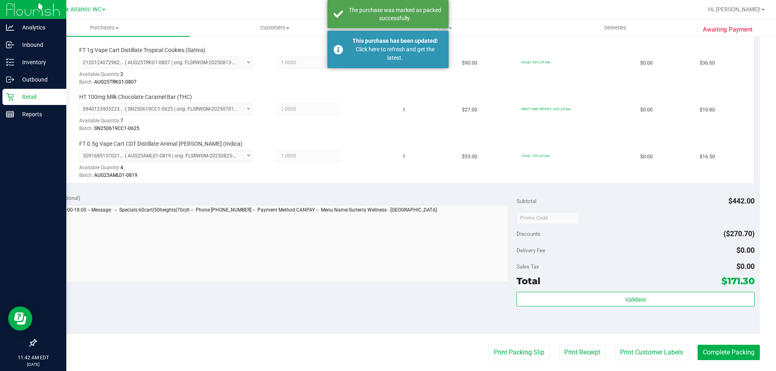
click at [21, 96] on p "Retail" at bounding box center [38, 97] width 49 height 10
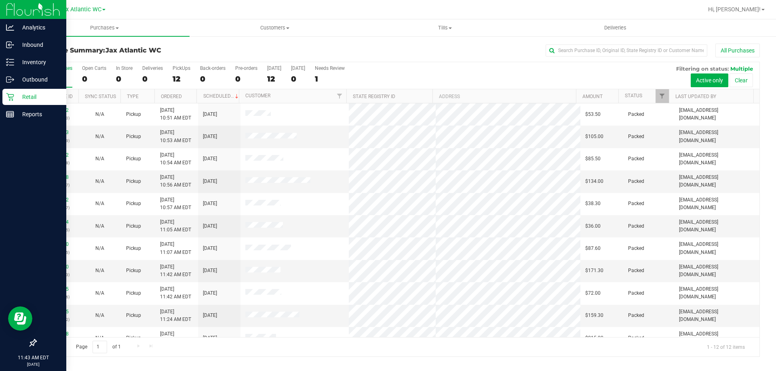
click at [15, 99] on p "Retail" at bounding box center [38, 97] width 49 height 10
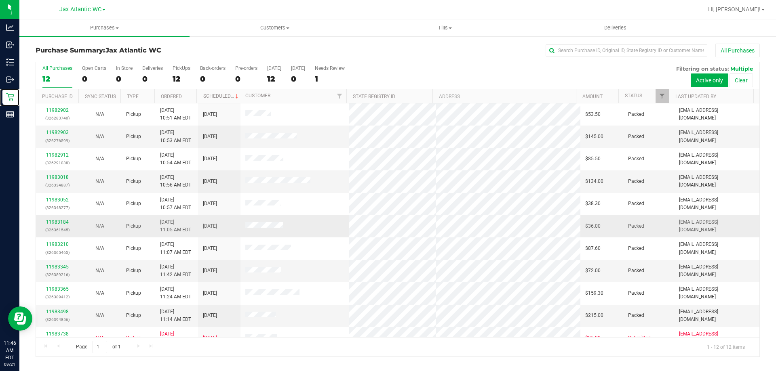
scroll to position [34, 0]
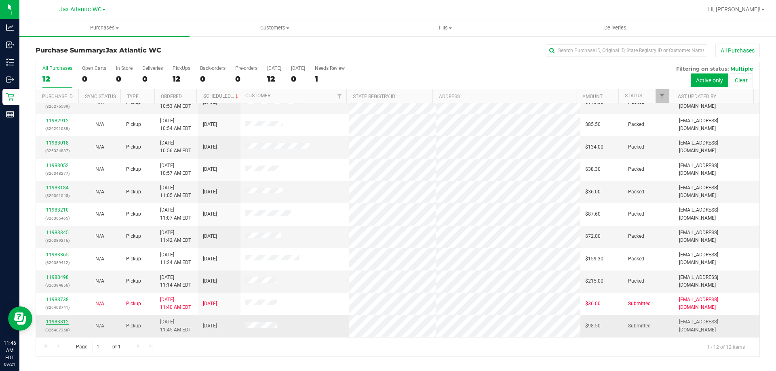
click at [59, 324] on link "11983812" at bounding box center [57, 322] width 23 height 6
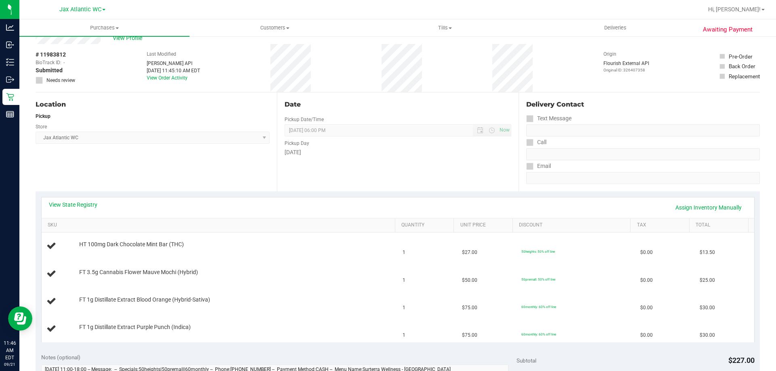
scroll to position [40, 0]
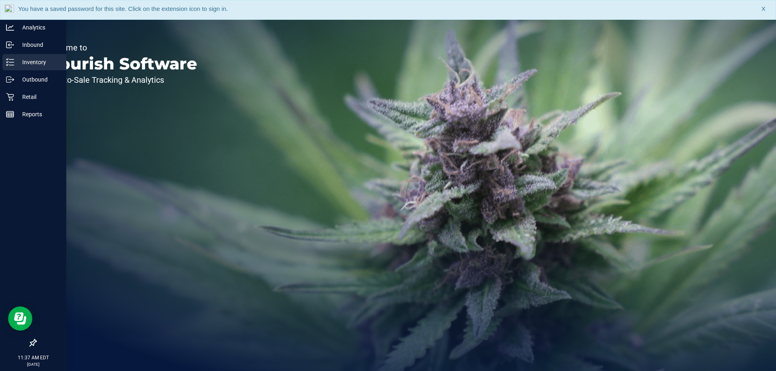
click at [10, 61] on icon at bounding box center [10, 62] width 8 height 8
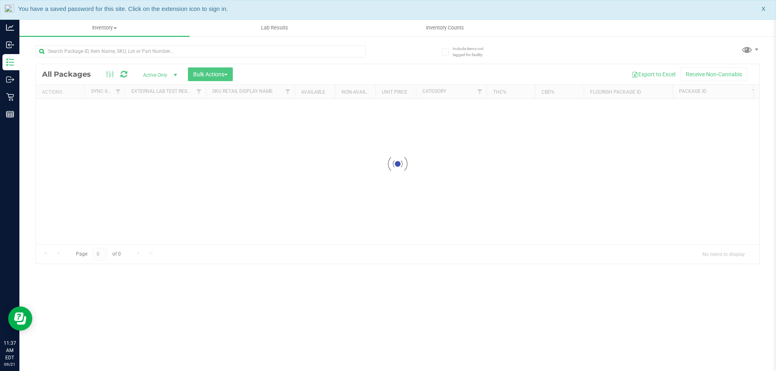
click at [761, 9] on div "You have a saved password for this site. Click on the extension icon to sign in…" at bounding box center [388, 10] width 776 height 20
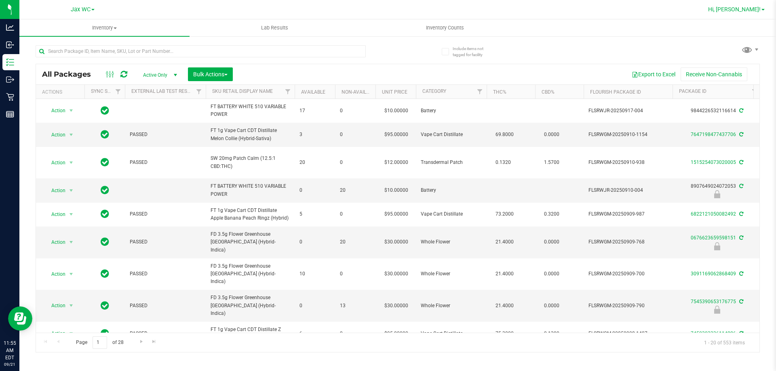
click at [753, 6] on span "Hi, [PERSON_NAME]!" at bounding box center [734, 9] width 53 height 6
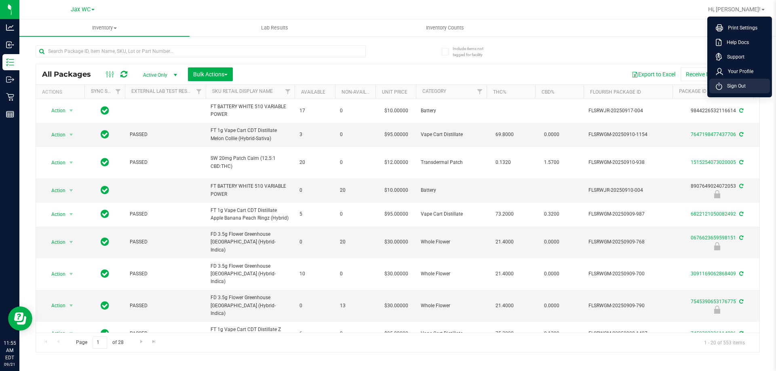
click at [746, 86] on li "Sign Out" at bounding box center [739, 86] width 61 height 15
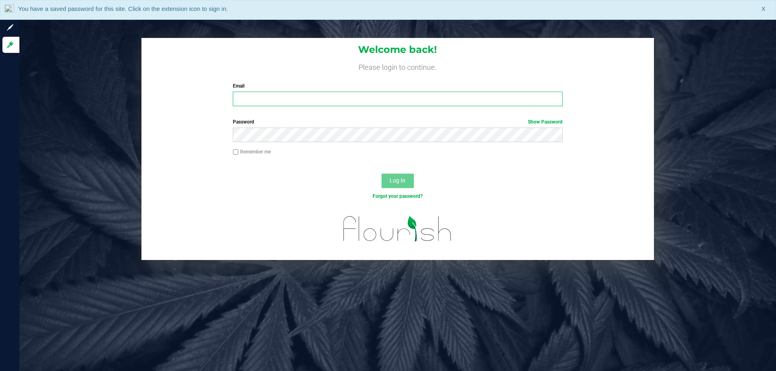
click at [278, 103] on input "Email" at bounding box center [397, 99] width 329 height 15
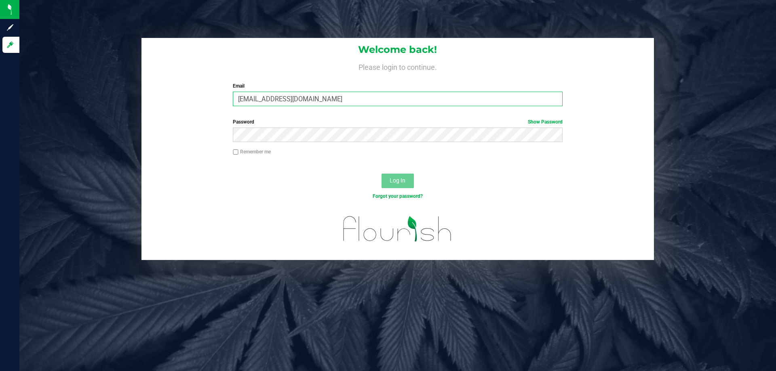
type input "ahorvath@liveparallel.com"
click at [382, 174] on button "Log In" at bounding box center [398, 181] width 32 height 15
